Goal: Task Accomplishment & Management: Manage account settings

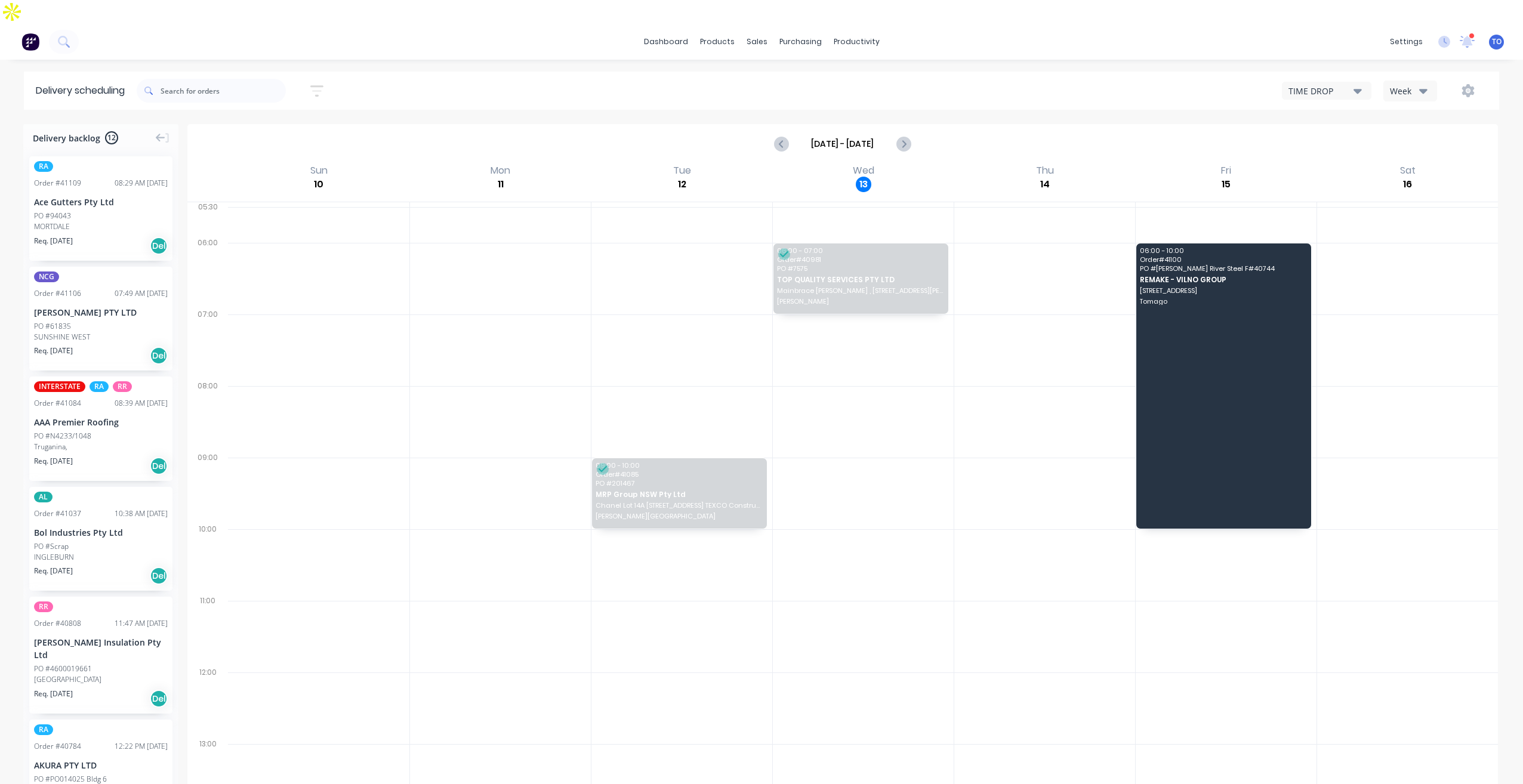
click at [1405, 85] on div "Week" at bounding box center [1407, 91] width 35 height 13
click at [1405, 134] on div "Vehicle" at bounding box center [1443, 146] width 118 height 24
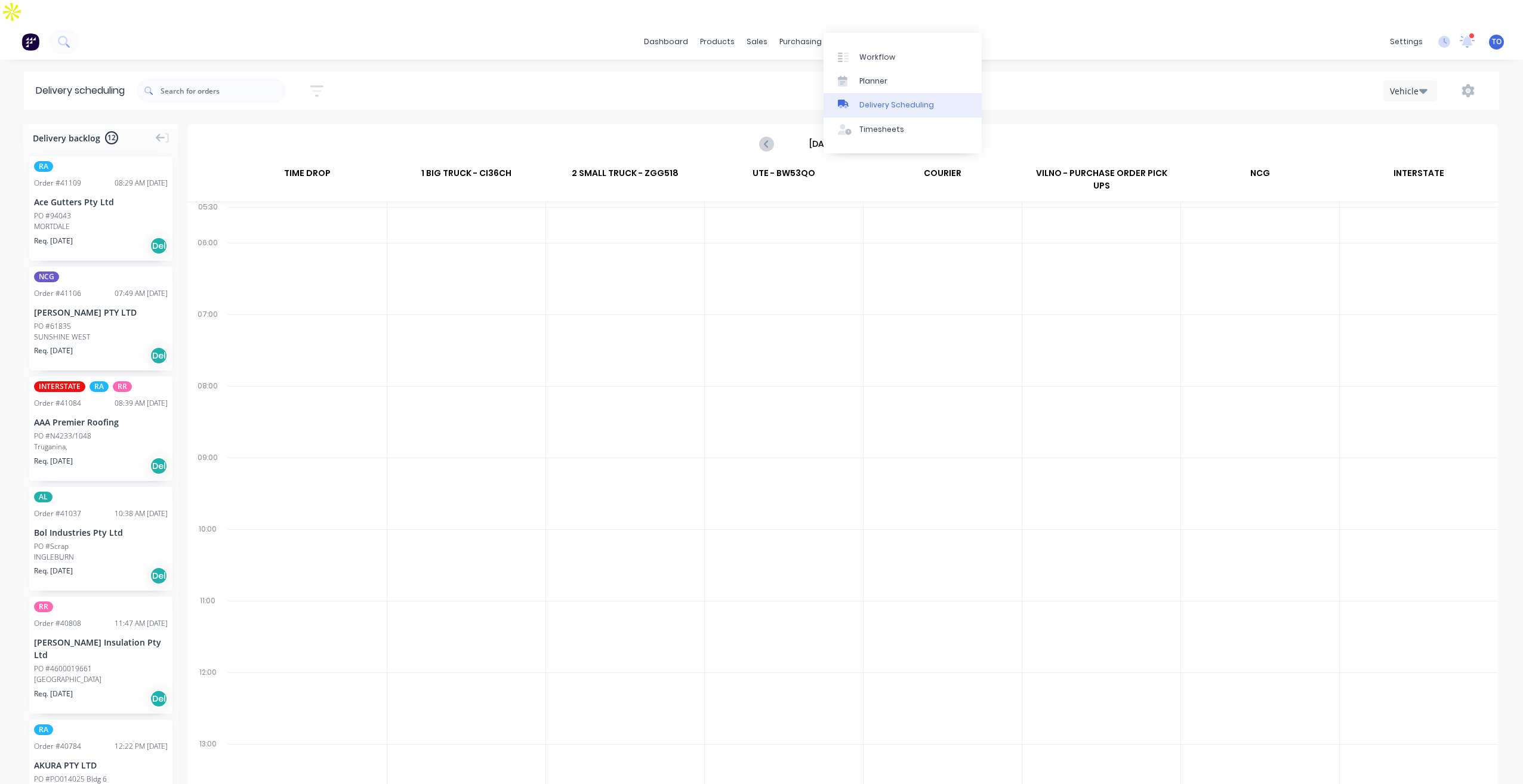
click at [884, 103] on div "Delivery Scheduling" at bounding box center [896, 105] width 74 height 11
click at [887, 105] on div "Delivery Scheduling" at bounding box center [896, 105] width 74 height 11
click at [851, 135] on input "[DATE] - [DATE]" at bounding box center [843, 144] width 118 height 18
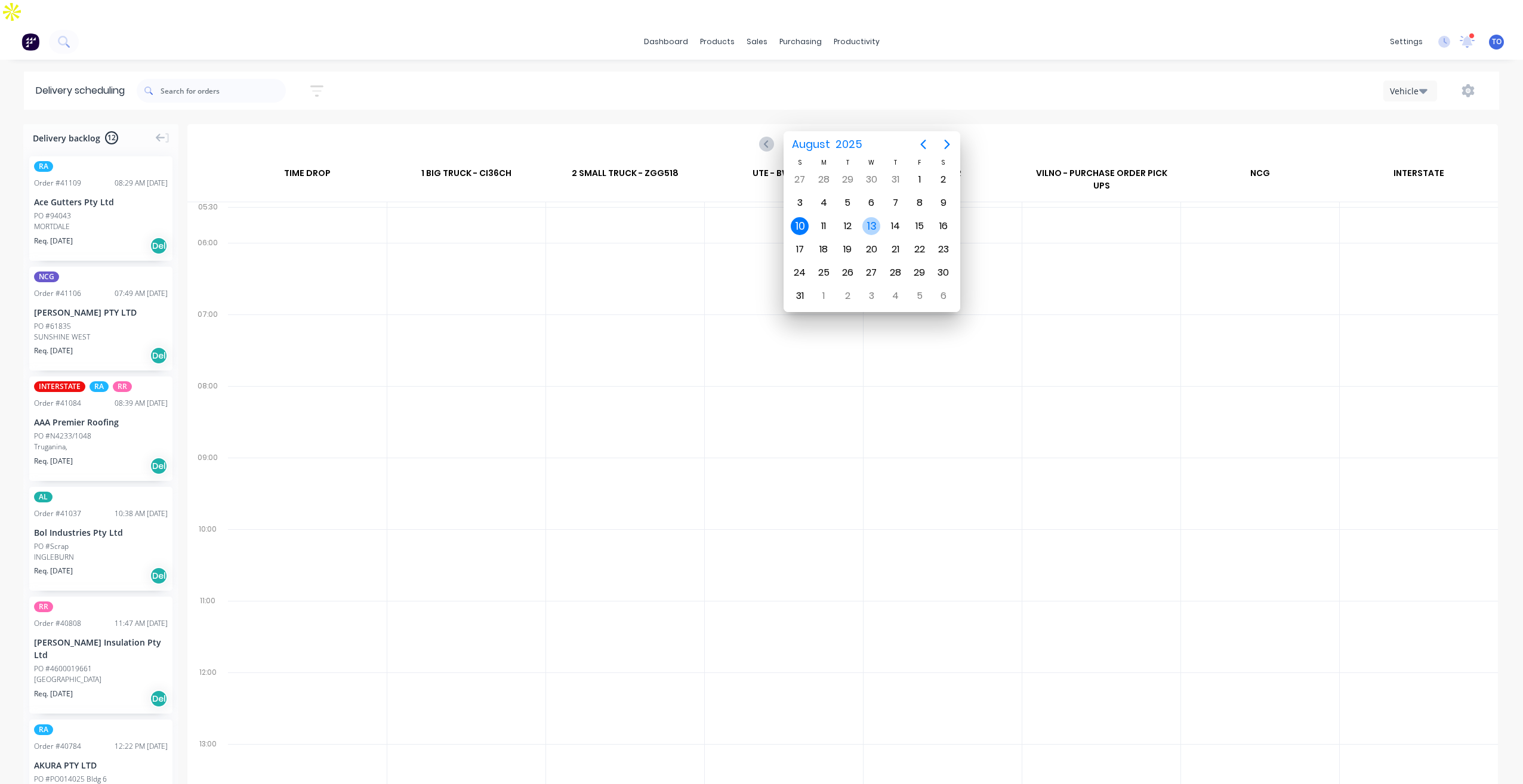
click at [874, 226] on div "13" at bounding box center [871, 226] width 18 height 18
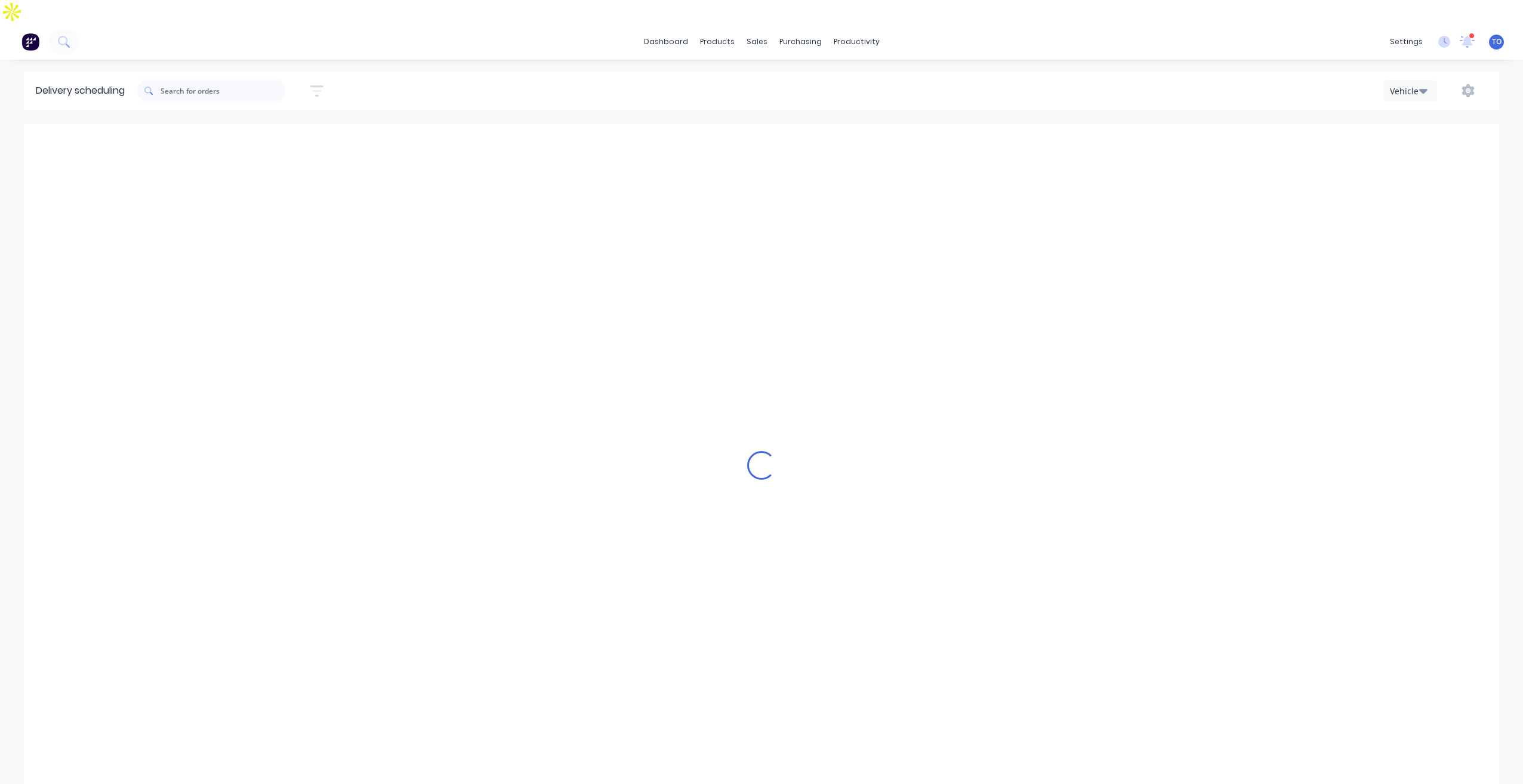
type input "[DATE] - [DATE]"
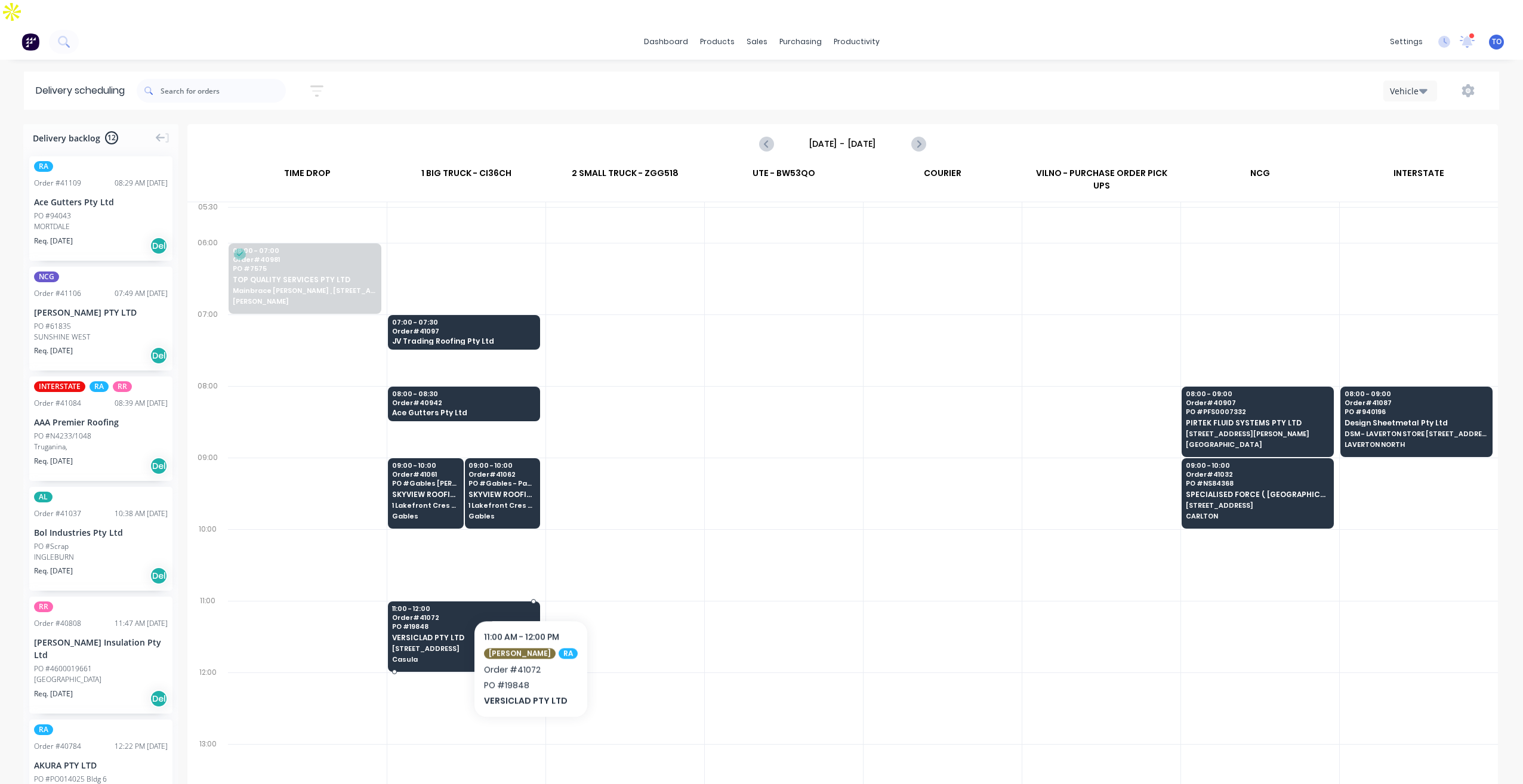
click at [518, 623] on span "PO # 19848" at bounding box center [463, 627] width 142 height 7
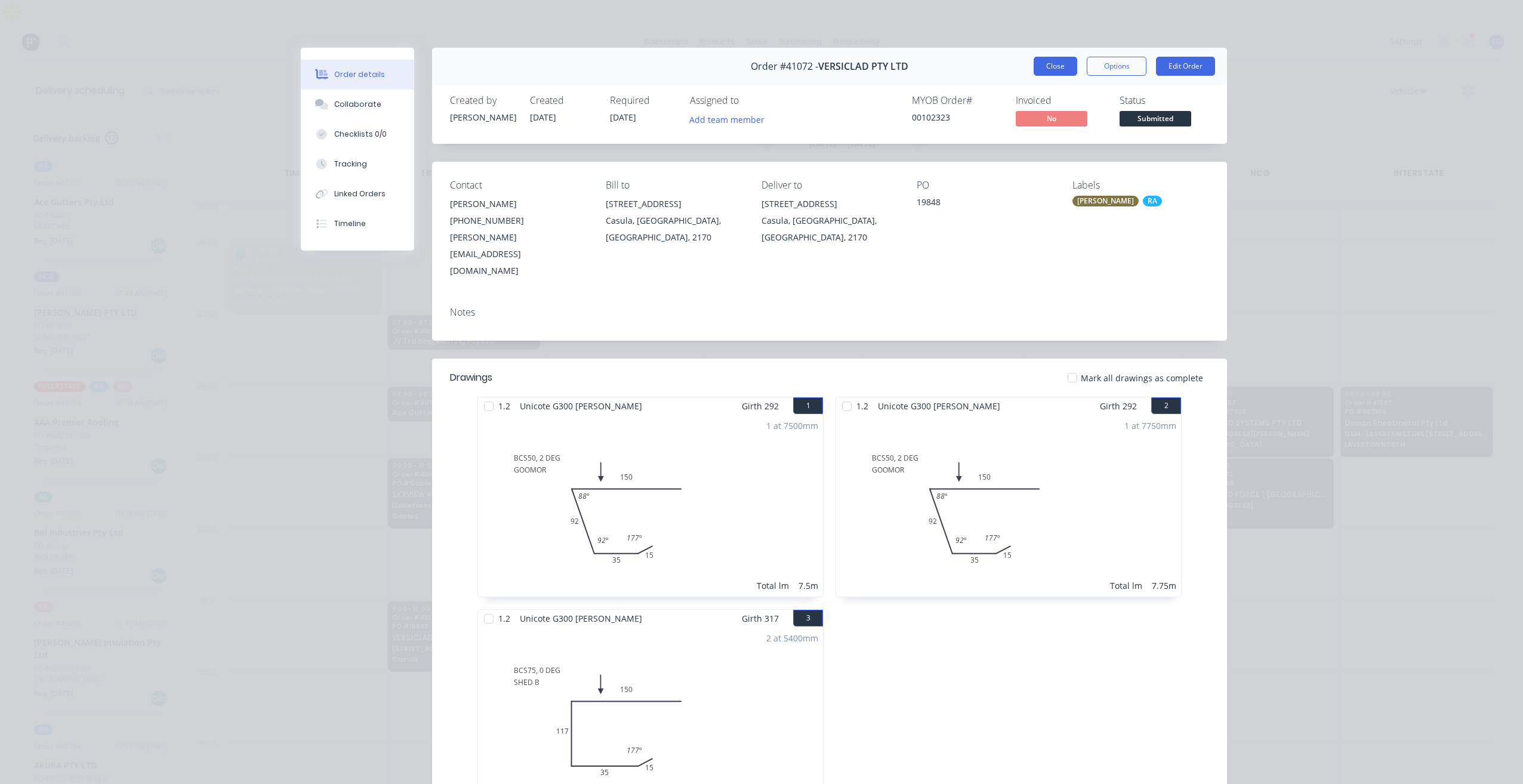
click at [1053, 67] on button "Close" at bounding box center [1055, 66] width 44 height 19
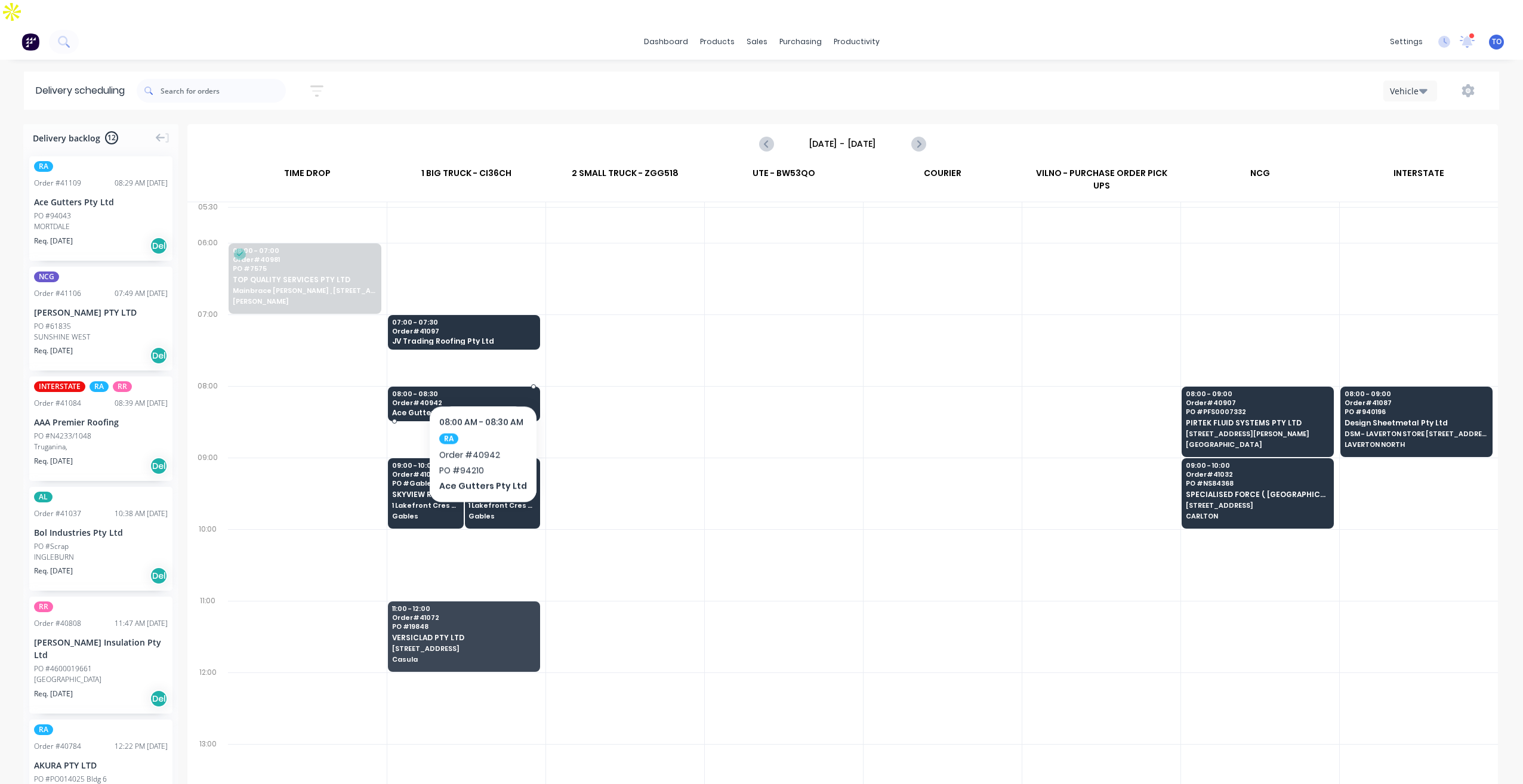
click at [481, 399] on span "Order # 40942" at bounding box center [463, 403] width 142 height 7
